Goal: Information Seeking & Learning: Learn about a topic

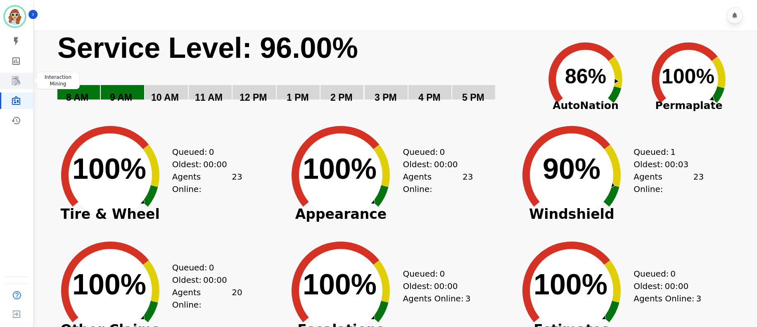
click at [23, 78] on link "Sidebar" at bounding box center [17, 81] width 32 height 17
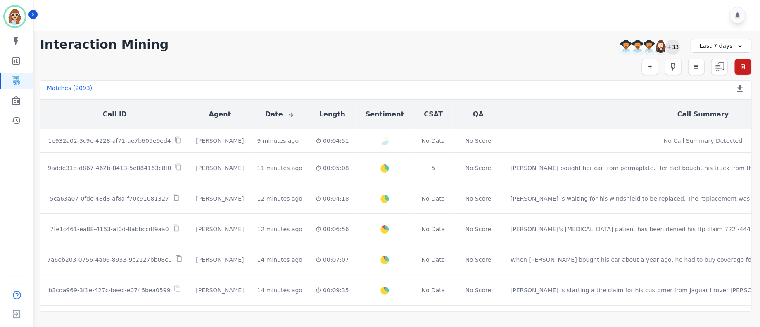
click at [677, 45] on div "+33" at bounding box center [673, 47] width 14 height 14
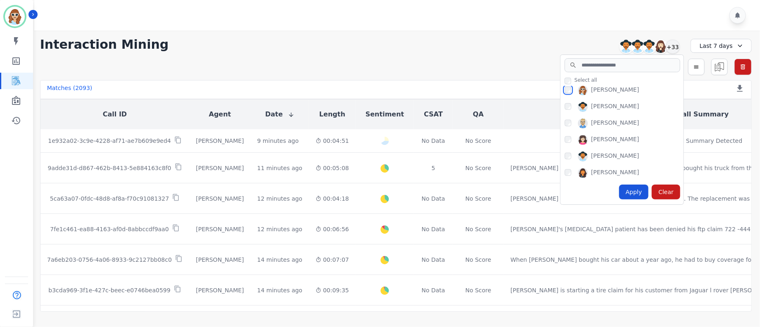
scroll to position [495, 0]
click at [635, 194] on div "Apply" at bounding box center [634, 192] width 30 height 15
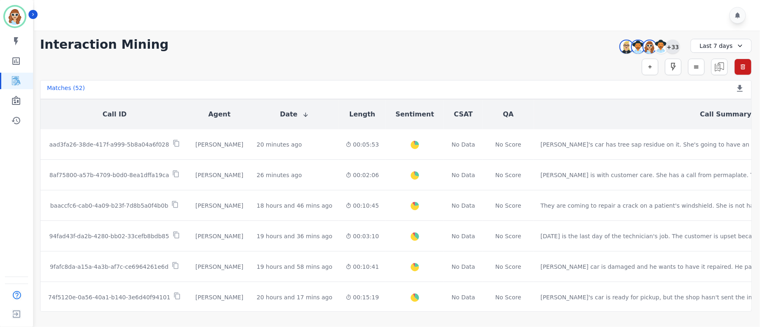
click at [674, 46] on div "+33" at bounding box center [673, 47] width 14 height 14
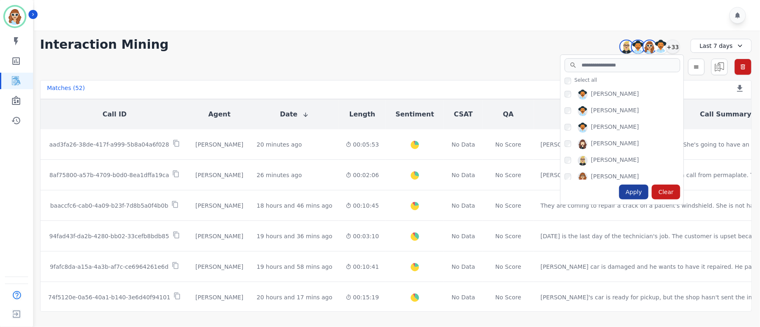
click at [642, 195] on div "Apply" at bounding box center [634, 192] width 30 height 15
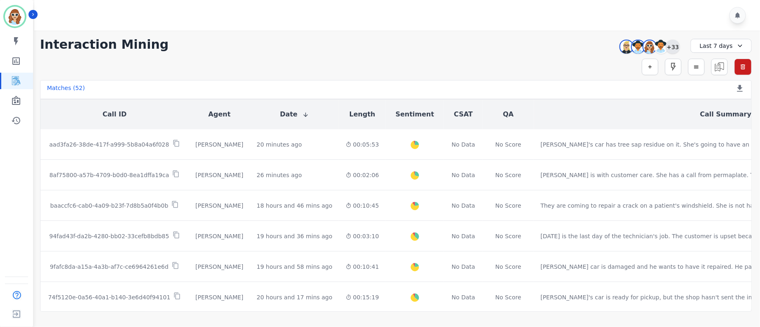
click at [676, 48] on div "+33" at bounding box center [673, 47] width 14 height 14
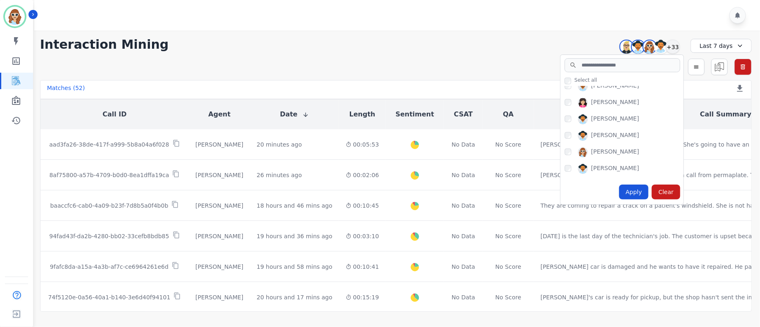
scroll to position [434, 0]
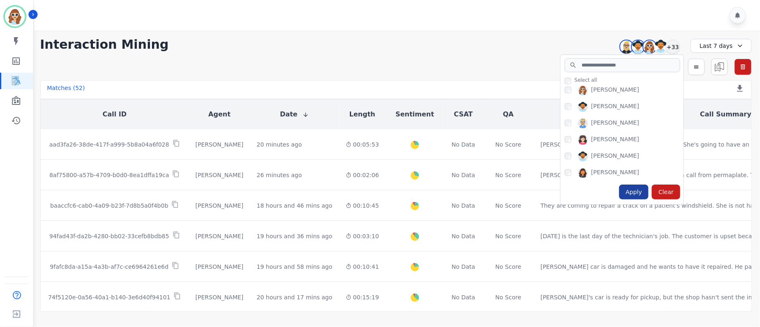
click at [632, 192] on div "Apply" at bounding box center [634, 192] width 30 height 15
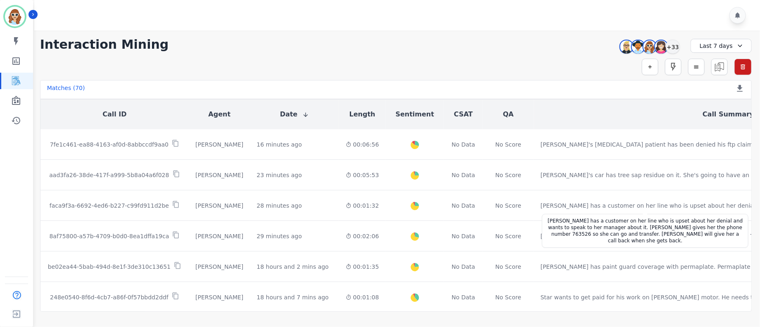
drag, startPoint x: 658, startPoint y: 206, endPoint x: 671, endPoint y: 14, distance: 192.9
click at [671, 14] on div at bounding box center [398, 15] width 728 height 31
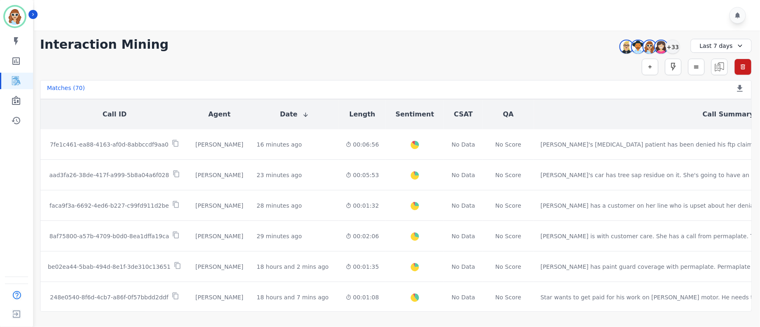
drag, startPoint x: 623, startPoint y: 1, endPoint x: 457, endPoint y: 77, distance: 182.0
click at [457, 77] on div "**********" at bounding box center [396, 171] width 728 height 281
click at [675, 46] on div "+33" at bounding box center [673, 47] width 14 height 14
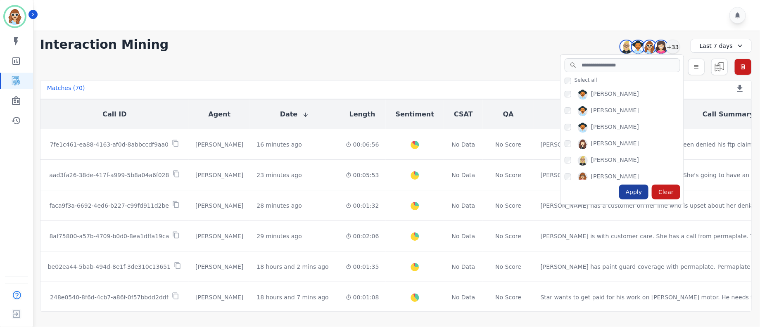
click at [633, 197] on div "Apply" at bounding box center [634, 192] width 30 height 15
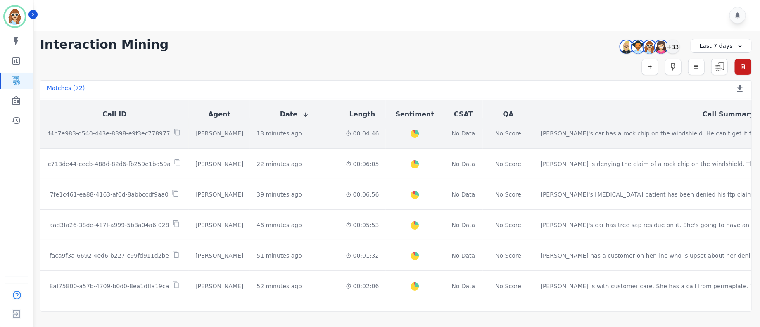
scroll to position [0, 0]
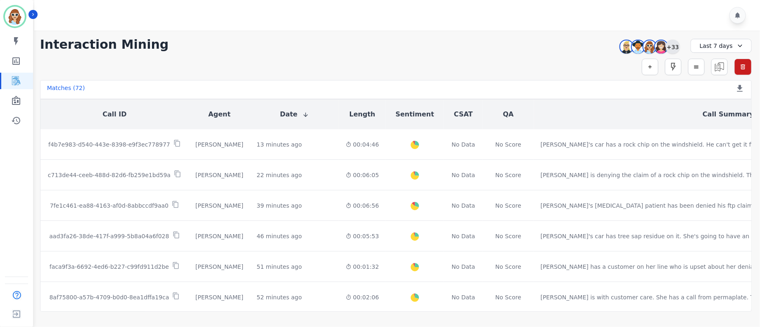
click at [672, 47] on div "+33" at bounding box center [673, 47] width 14 height 14
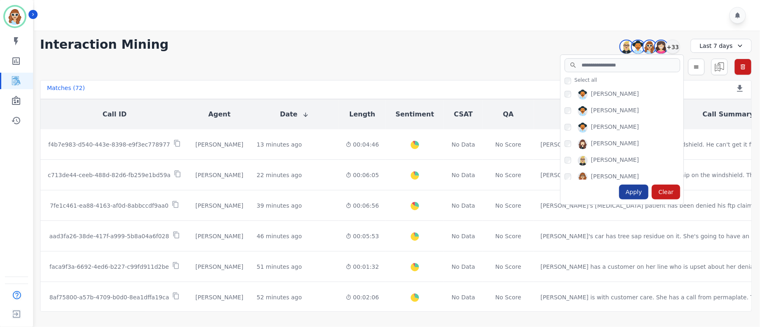
click at [638, 199] on div "Apply" at bounding box center [634, 192] width 30 height 15
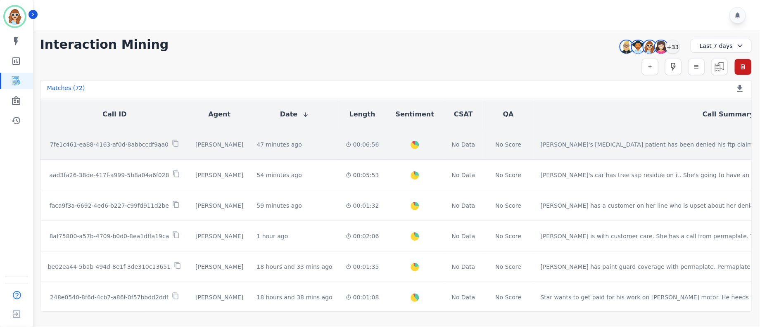
scroll to position [62, 0]
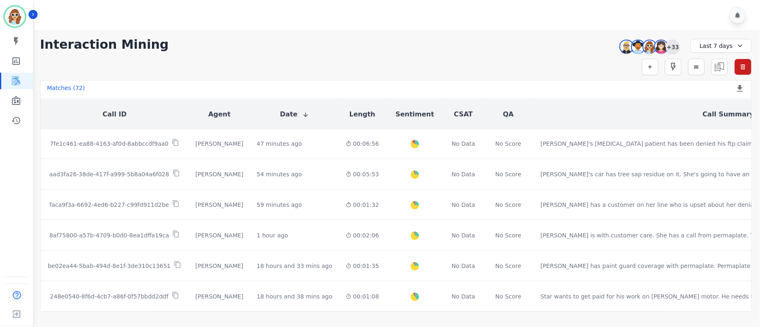
click at [677, 46] on div "+33" at bounding box center [673, 47] width 14 height 14
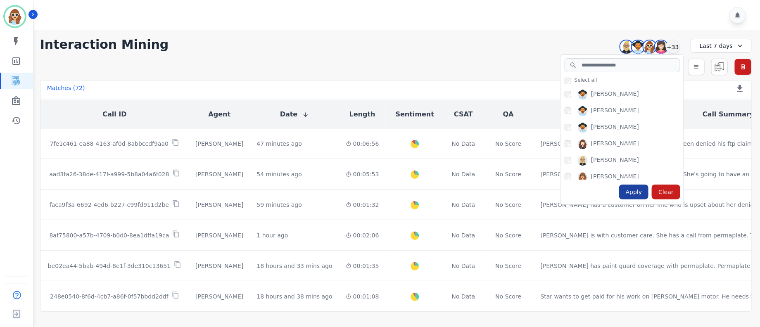
click at [640, 196] on div "Apply" at bounding box center [634, 192] width 30 height 15
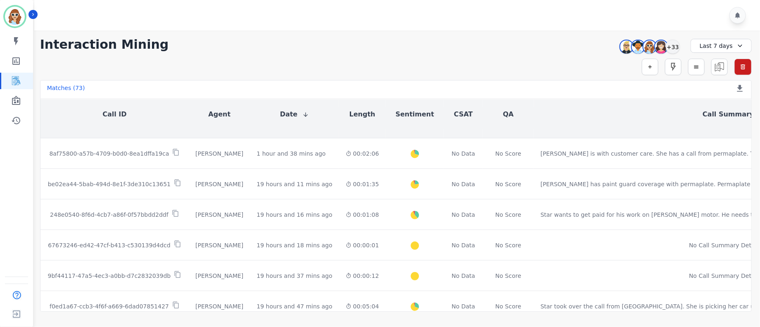
scroll to position [186, 0]
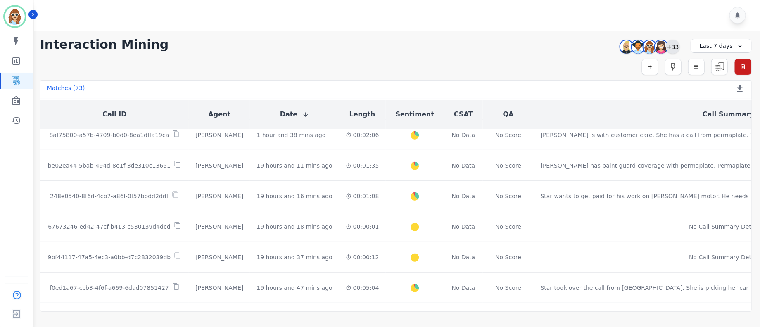
click at [668, 50] on div "+33" at bounding box center [673, 47] width 14 height 14
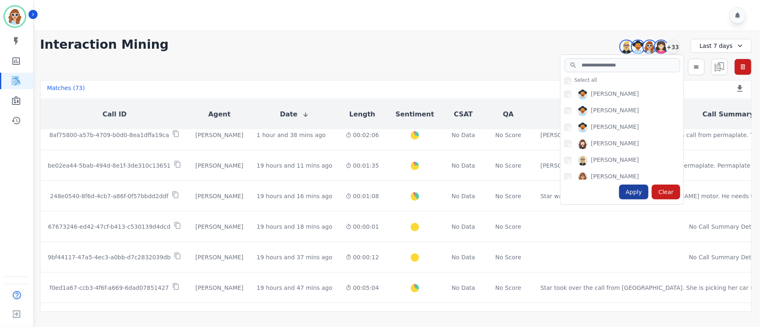
click at [635, 191] on div "Apply" at bounding box center [634, 192] width 30 height 15
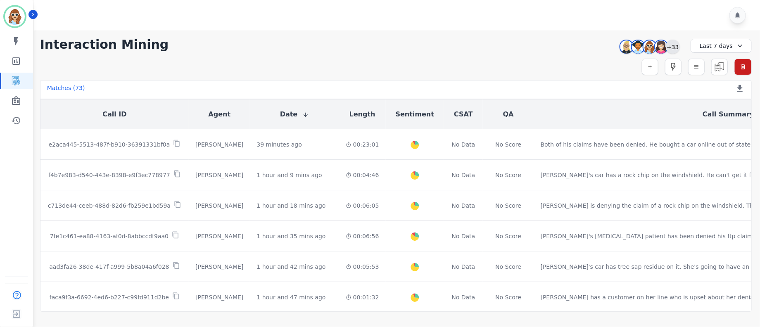
click at [675, 49] on div "+33" at bounding box center [673, 47] width 14 height 14
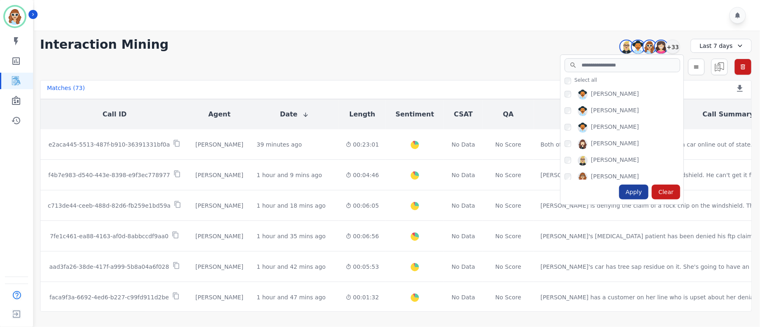
click at [635, 191] on div "Apply" at bounding box center [634, 192] width 30 height 15
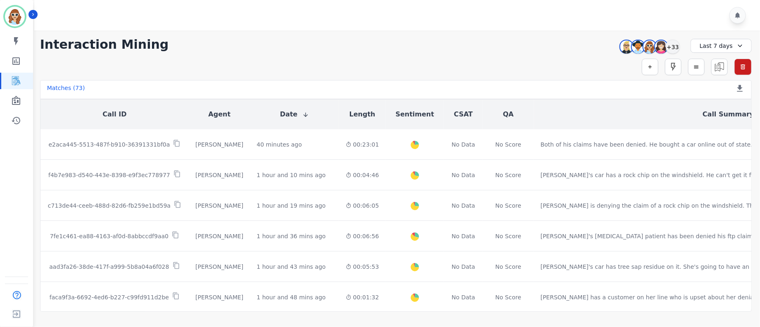
click at [572, 41] on div "**********" at bounding box center [395, 44] width 711 height 15
click at [677, 46] on div "+33" at bounding box center [673, 47] width 14 height 14
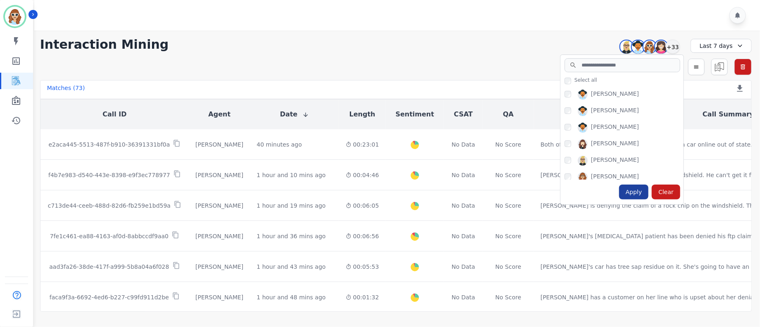
click at [639, 195] on div "Apply" at bounding box center [634, 192] width 30 height 15
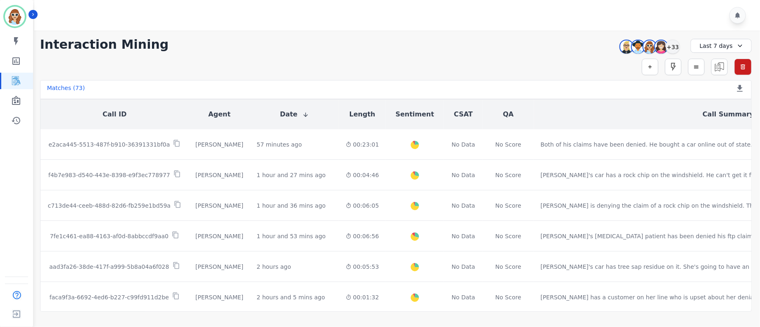
click at [683, 42] on div "Audrey Waters Patience Mattingly Sadie Harrie Starlene Spencer +33" at bounding box center [648, 47] width 71 height 16
click at [676, 48] on div "+33" at bounding box center [673, 47] width 14 height 14
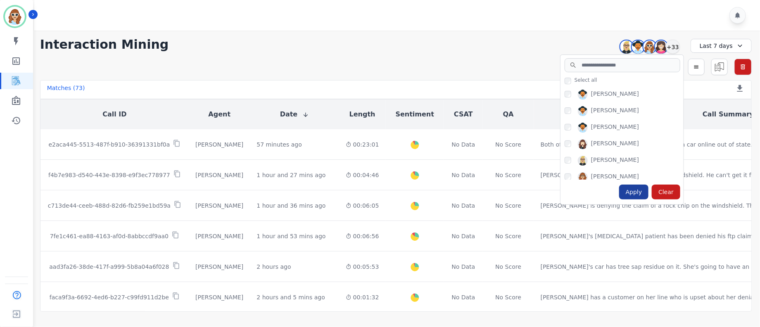
click at [637, 192] on div "Apply" at bounding box center [634, 192] width 30 height 15
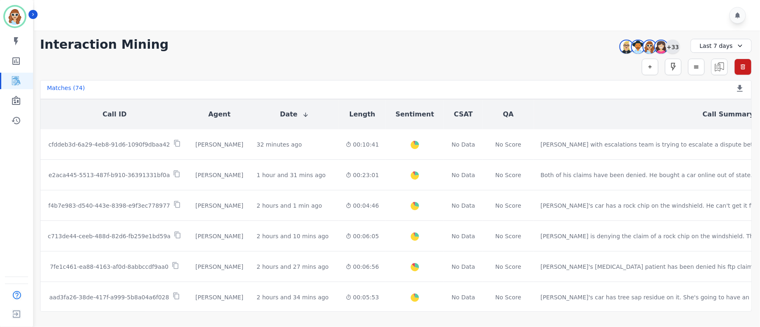
click at [678, 47] on div "+33" at bounding box center [673, 47] width 14 height 14
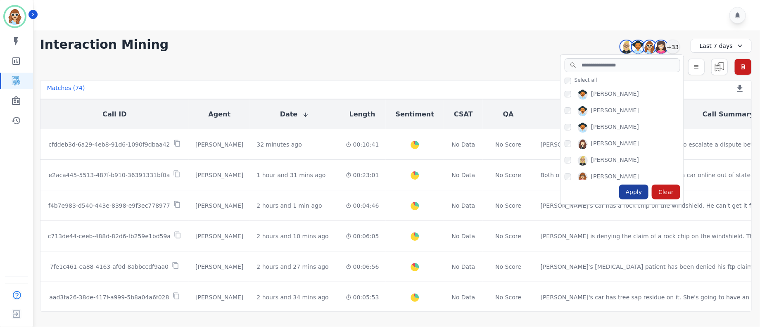
click at [642, 189] on div "Apply" at bounding box center [634, 192] width 30 height 15
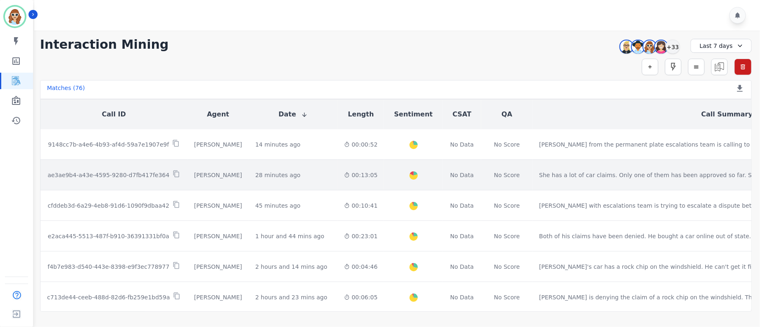
click at [142, 176] on p "ae3ae9b4-a43e-4595-9280-d7fb417fe364" at bounding box center [108, 175] width 122 height 8
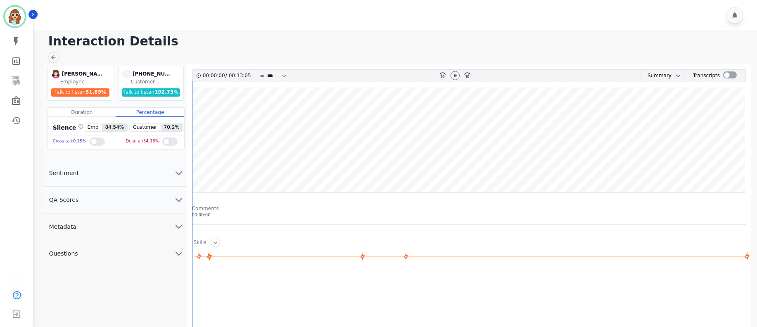
click at [178, 227] on icon "chevron down" at bounding box center [179, 227] width 10 height 10
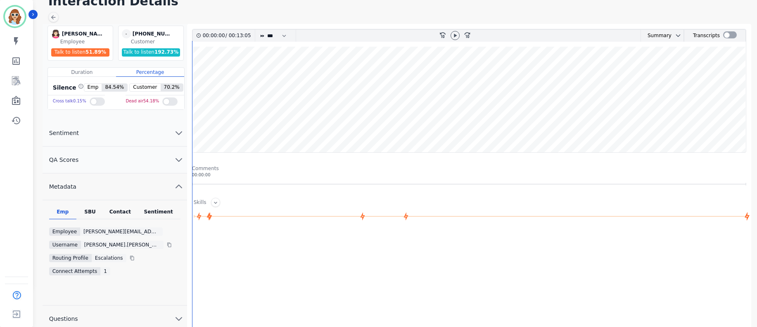
scroll to position [62, 0]
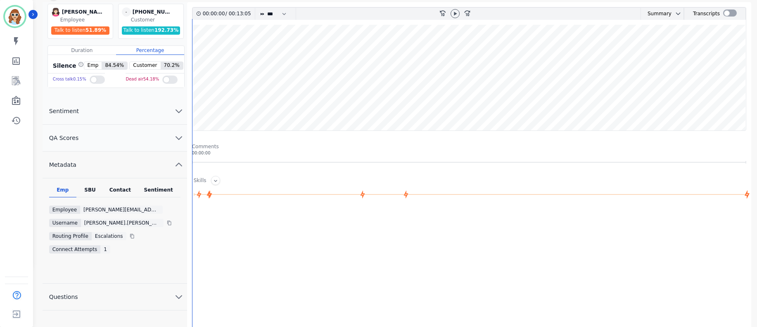
click at [90, 191] on div "SBU" at bounding box center [89, 192] width 27 height 11
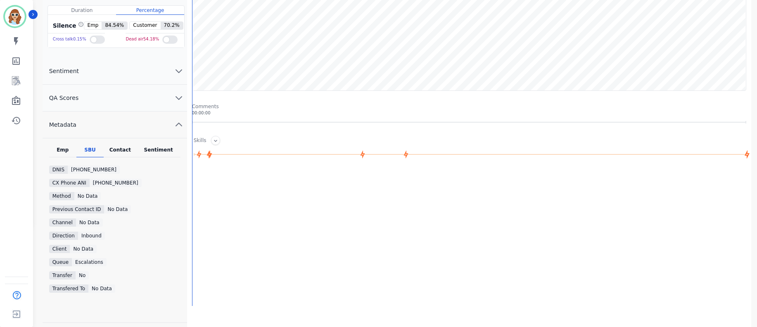
scroll to position [124, 0]
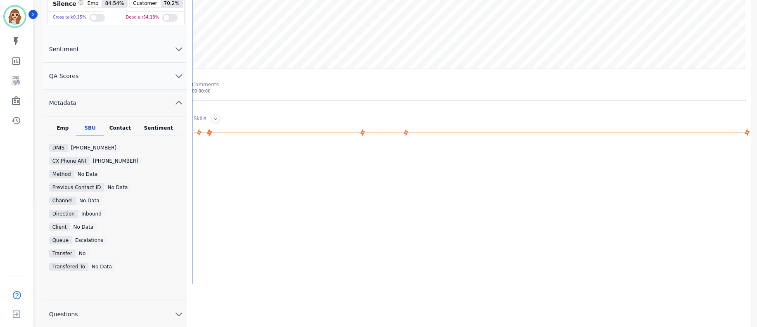
click at [55, 131] on div "Emp" at bounding box center [62, 130] width 27 height 11
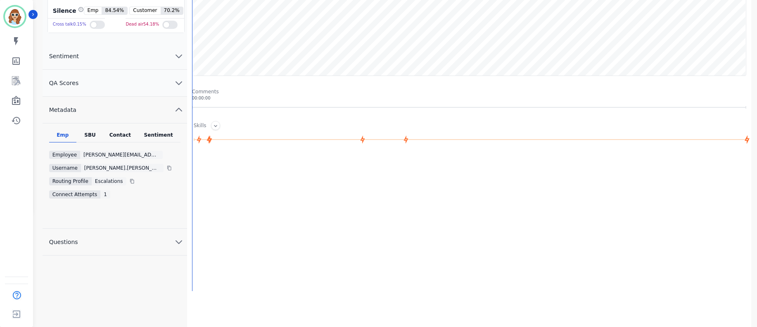
click at [116, 137] on div "Contact" at bounding box center [120, 137] width 33 height 11
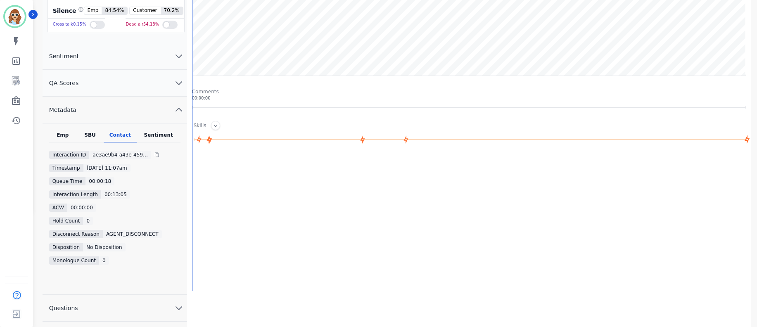
click at [154, 134] on div "Sentiment" at bounding box center [159, 137] width 44 height 11
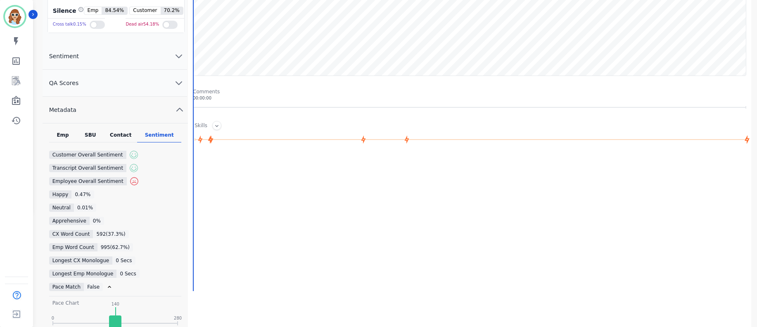
scroll to position [124, 0]
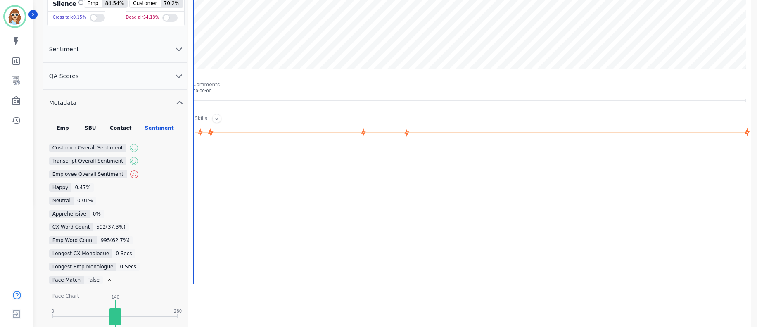
click at [71, 129] on div "Emp" at bounding box center [63, 130] width 28 height 11
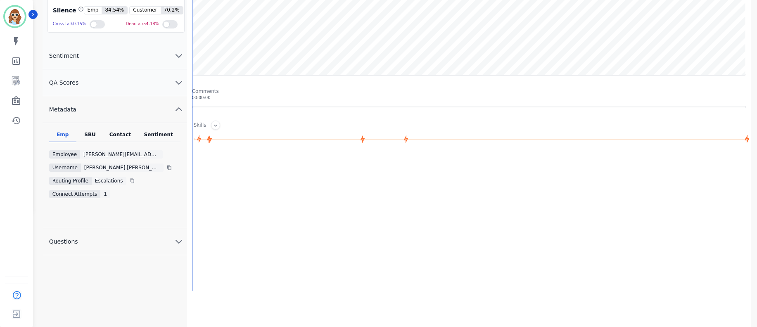
scroll to position [117, 0]
click at [83, 136] on div "SBU" at bounding box center [89, 137] width 27 height 11
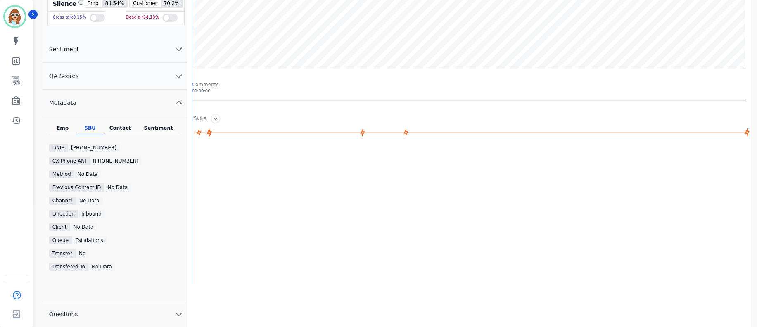
scroll to position [0, 0]
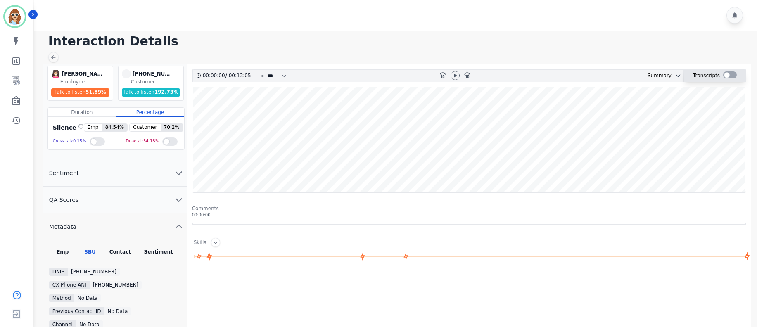
click at [726, 76] on div at bounding box center [730, 74] width 14 height 7
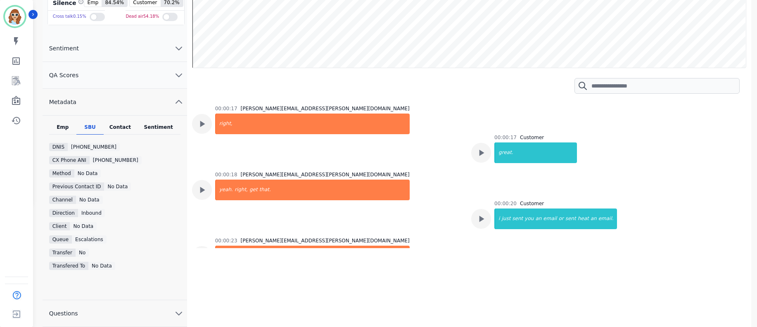
scroll to position [248, 0]
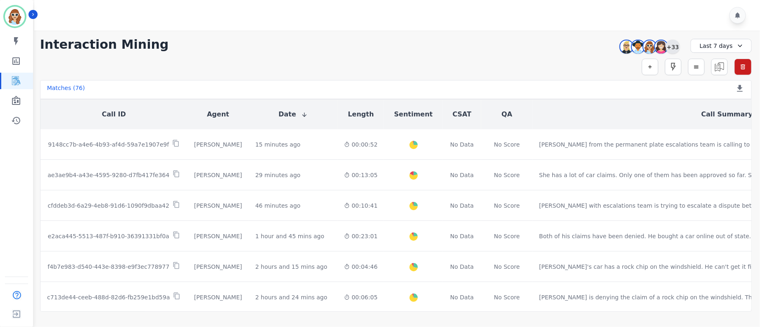
click at [675, 47] on div "+33" at bounding box center [673, 47] width 14 height 14
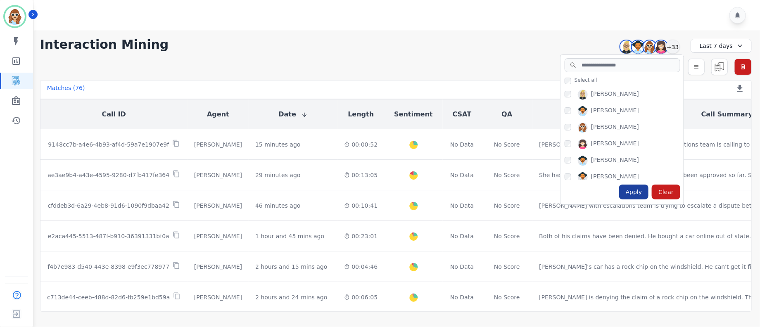
click at [638, 196] on div "Apply" at bounding box center [634, 192] width 30 height 15
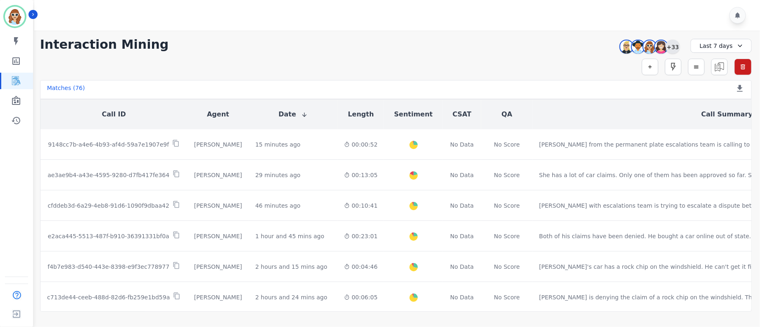
click at [673, 48] on div "+33" at bounding box center [673, 47] width 14 height 14
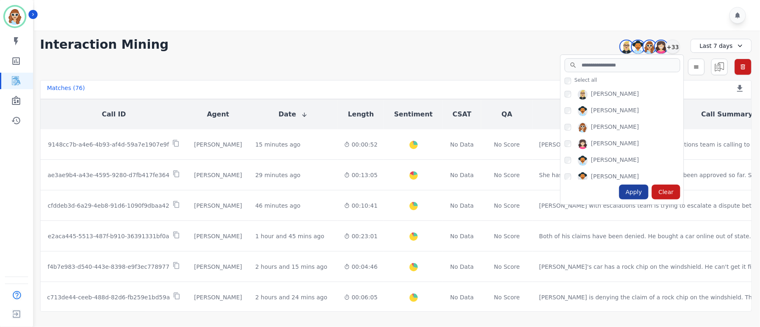
click at [638, 194] on div "Apply" at bounding box center [634, 192] width 30 height 15
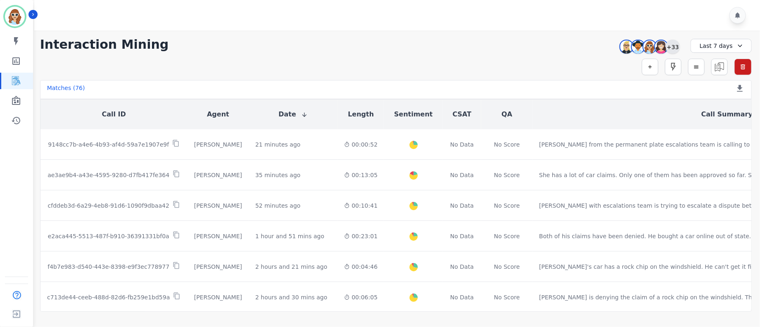
click at [674, 47] on div "+33" at bounding box center [673, 47] width 14 height 14
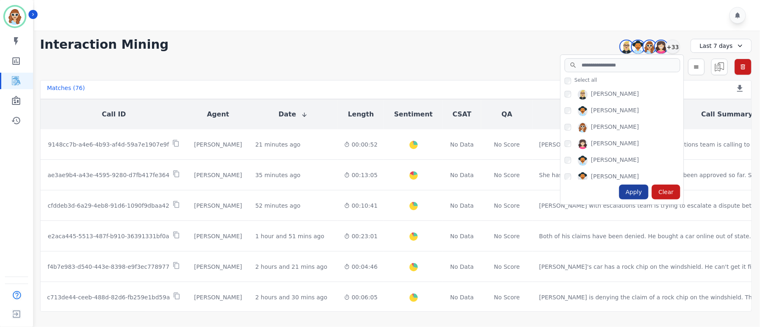
click at [632, 192] on div "Apply" at bounding box center [634, 192] width 30 height 15
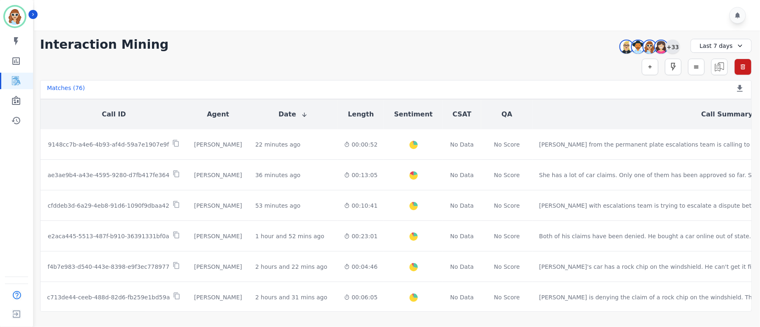
click at [674, 46] on div "+33" at bounding box center [673, 47] width 14 height 14
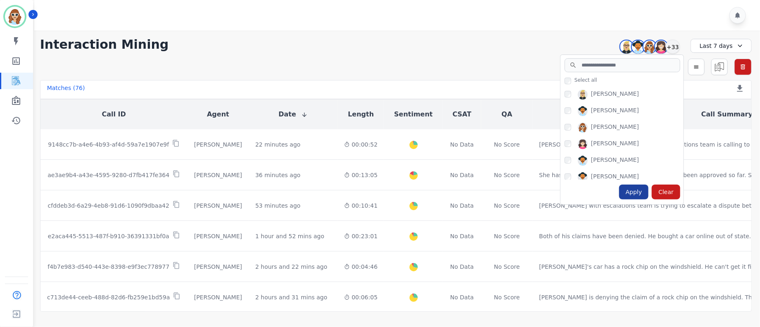
click at [635, 192] on div "Apply" at bounding box center [634, 192] width 30 height 15
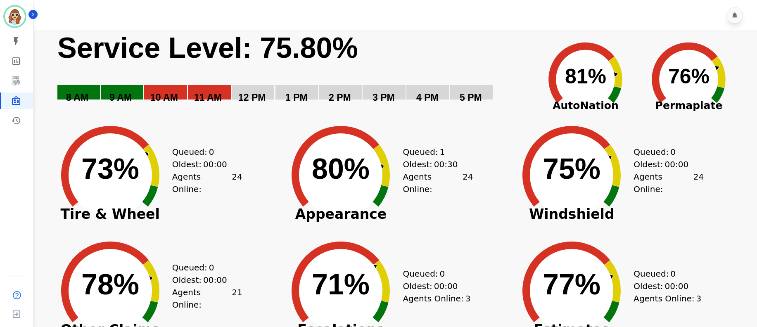
scroll to position [64, 0]
